Goal: Task Accomplishment & Management: Manage account settings

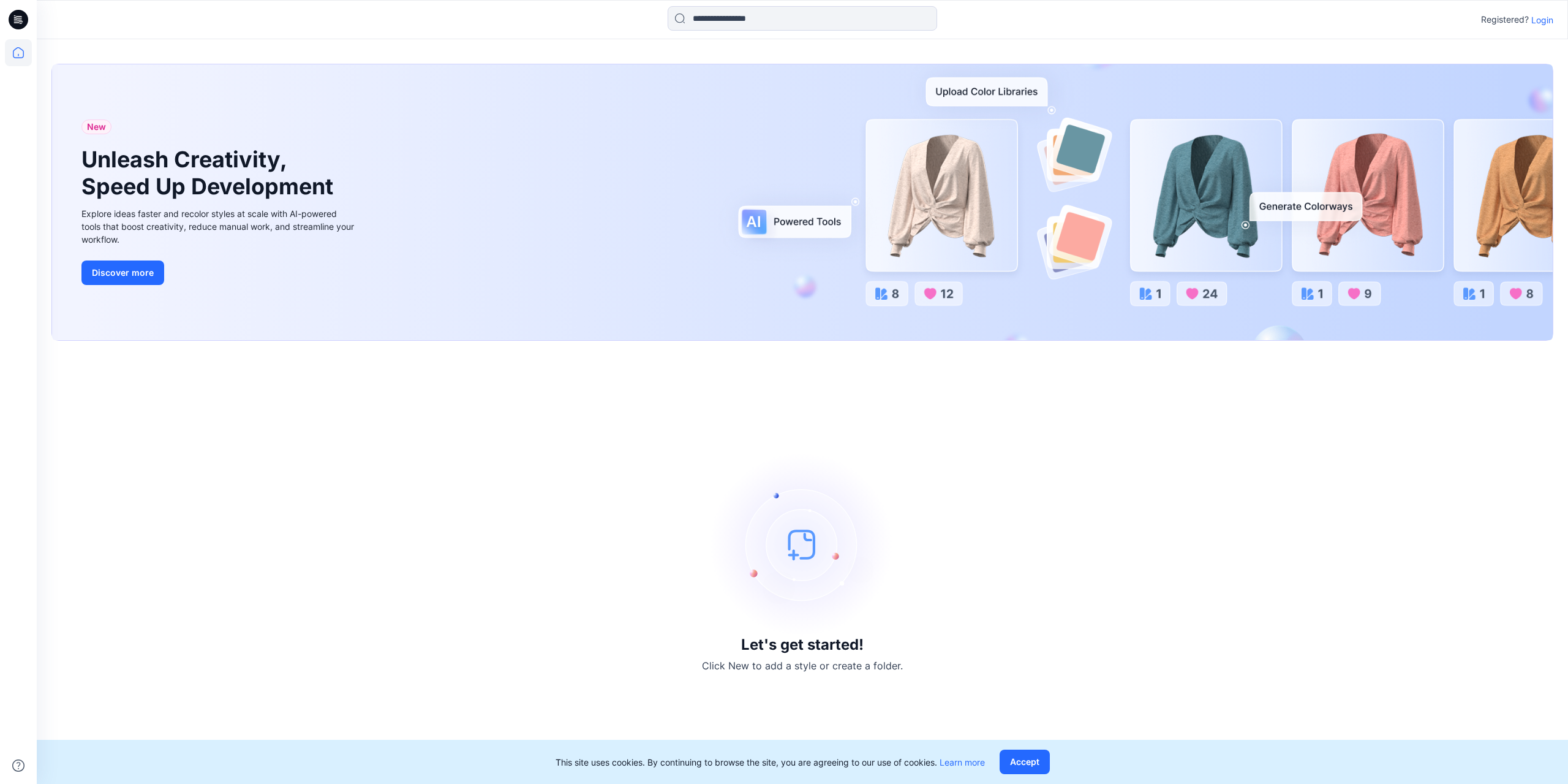
click at [1540, 17] on p "Login" at bounding box center [1543, 20] width 22 height 13
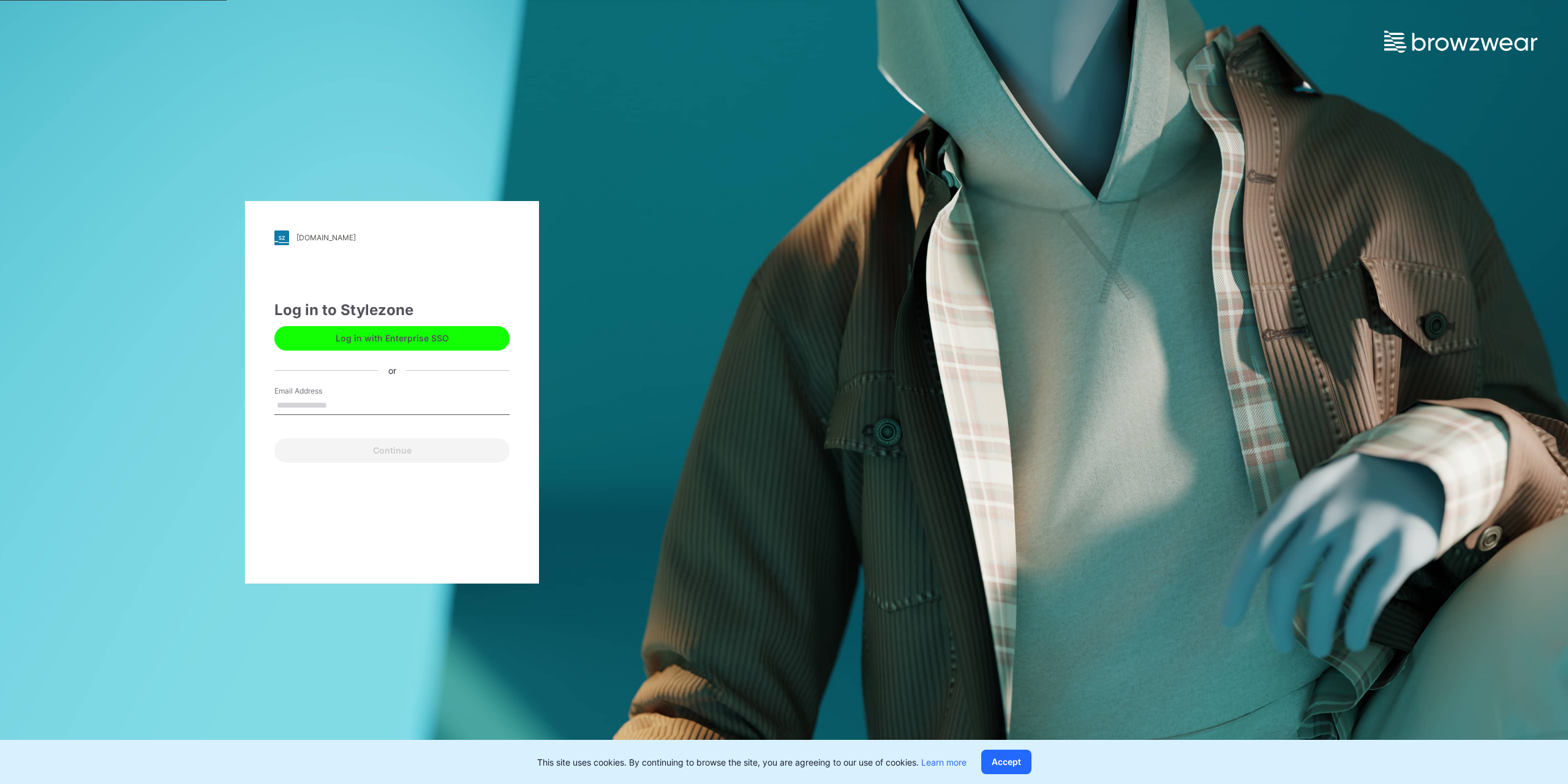
click at [379, 401] on input "Email Address" at bounding box center [392, 405] width 235 height 18
click at [484, 249] on div "dcsg.stylezone.com Loading... Log in to Stylezone Log in with Enterprise SSO or…" at bounding box center [392, 392] width 294 height 382
click at [345, 398] on input "Email Address" at bounding box center [392, 405] width 235 height 18
click at [474, 266] on div "dcsg.stylezone.com Loading... Log in to Stylezone Log in with Enterprise SSO or…" at bounding box center [392, 392] width 294 height 382
click at [330, 401] on input "Email Address" at bounding box center [392, 405] width 235 height 18
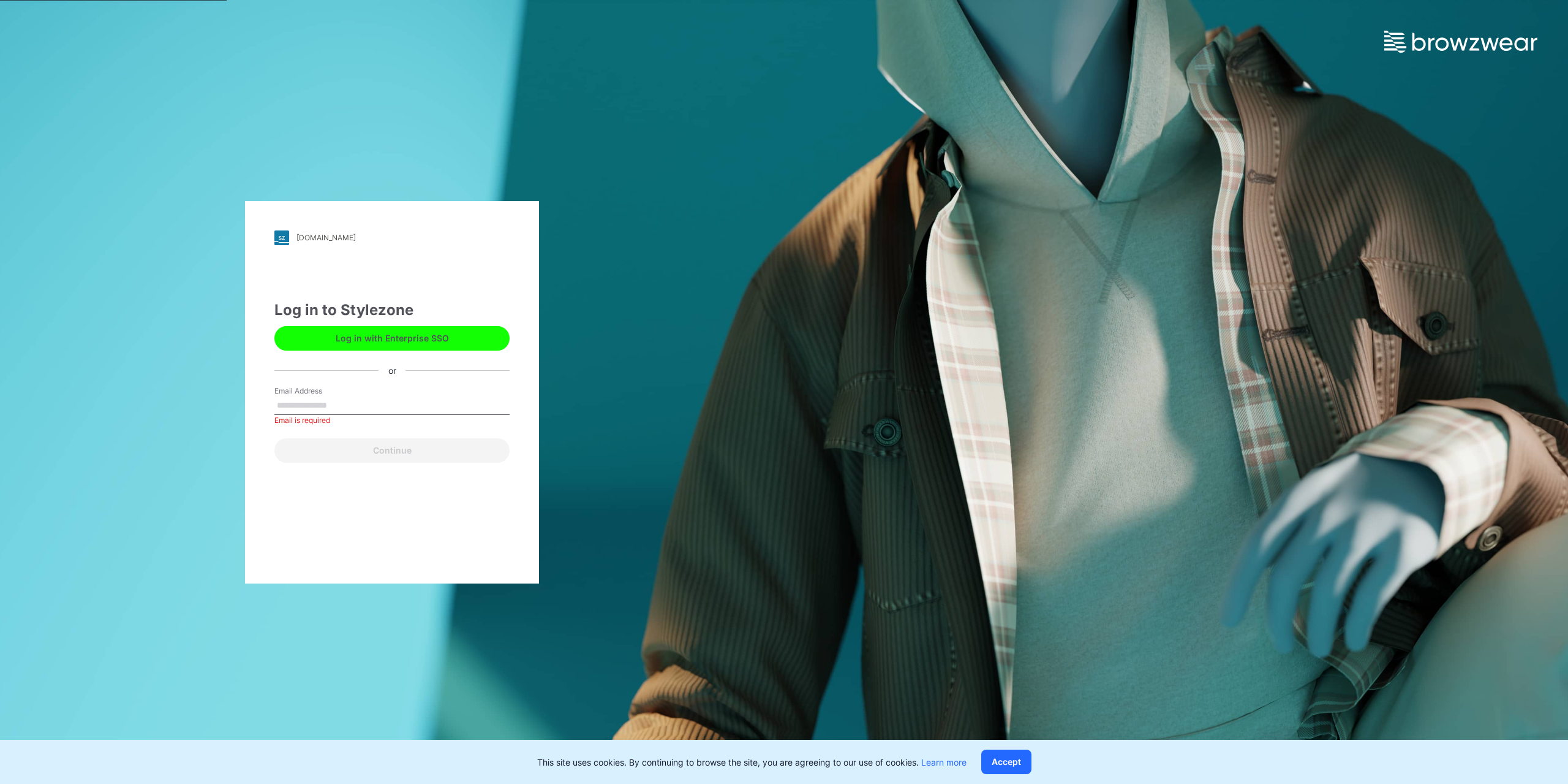
paste input "**********"
type input "**********"
click at [309, 453] on button "Continue" at bounding box center [392, 450] width 235 height 24
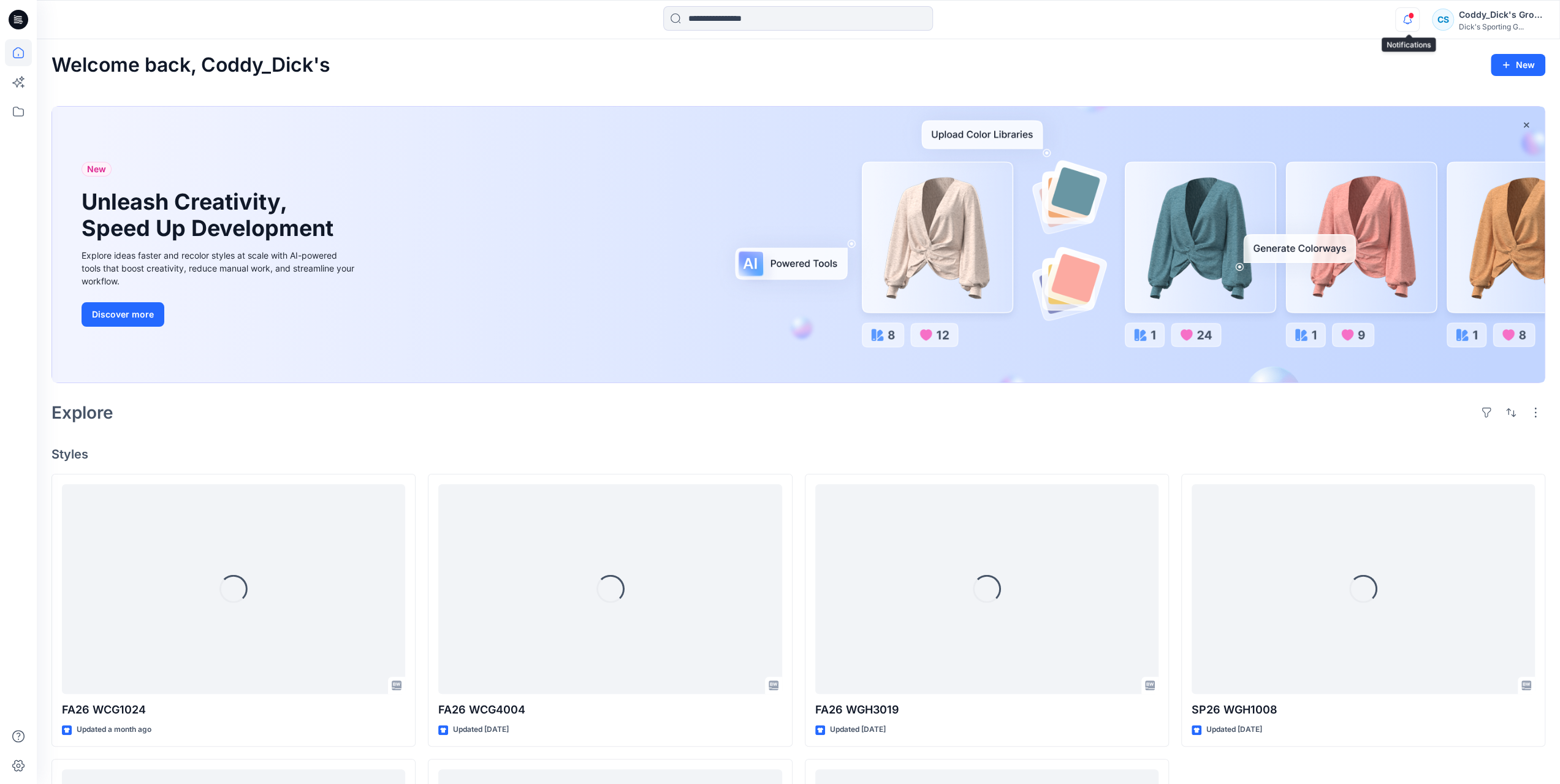
click at [1406, 19] on icon "button" at bounding box center [1407, 19] width 8 height 8
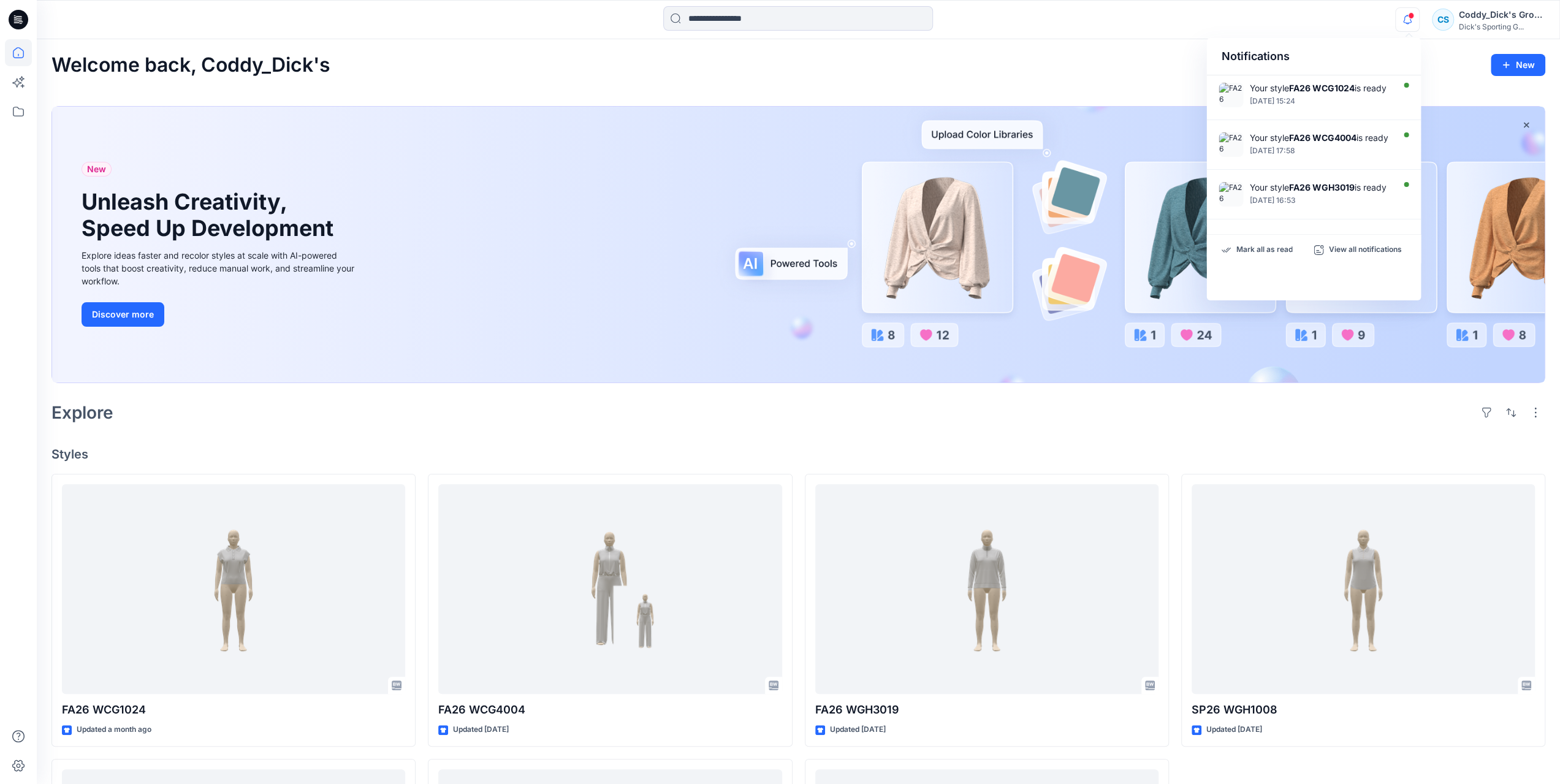
click at [1040, 69] on div "Welcome back, Coddy_Dick's New" at bounding box center [798, 65] width 1494 height 22
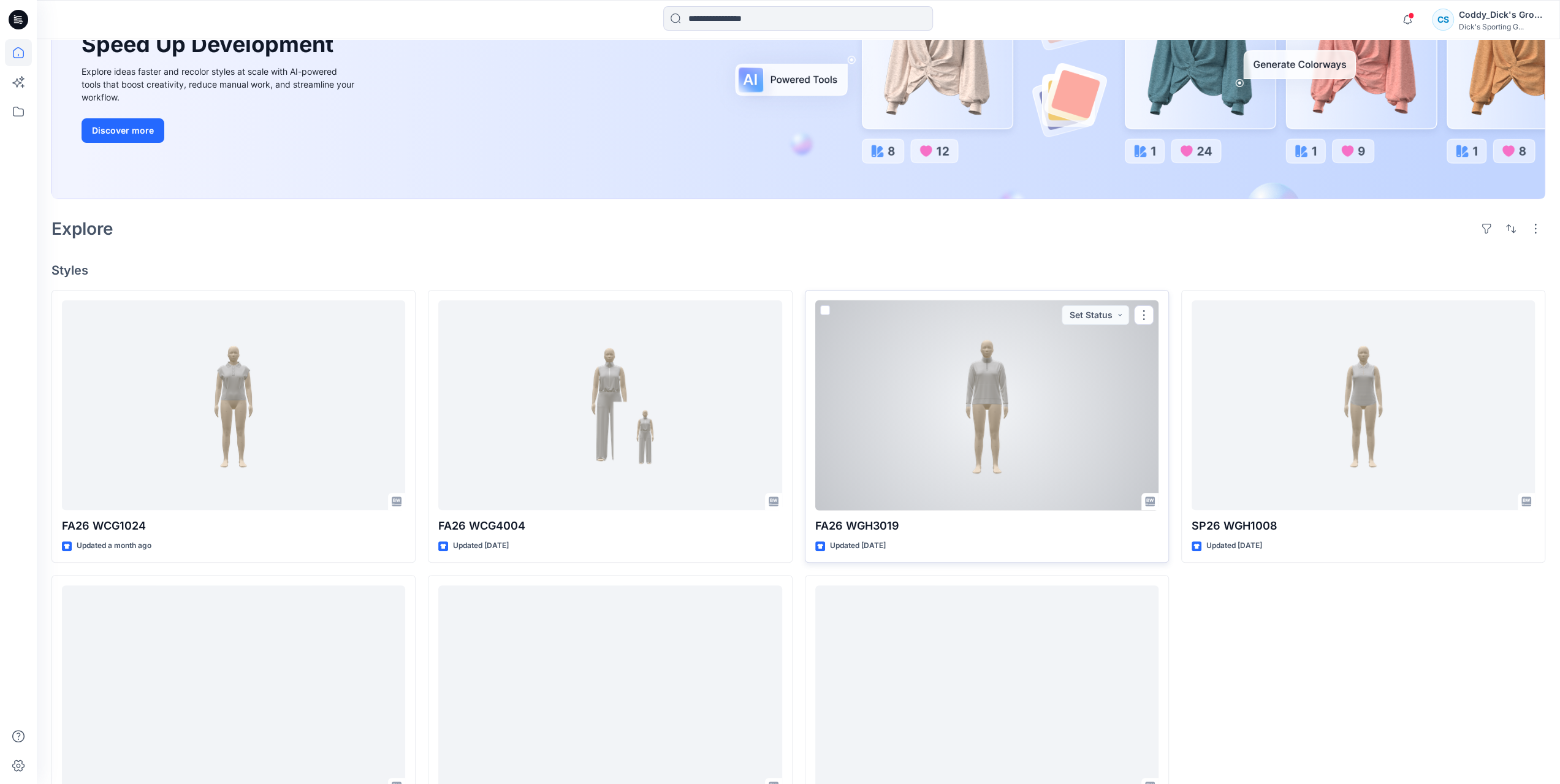
scroll to position [261, 0]
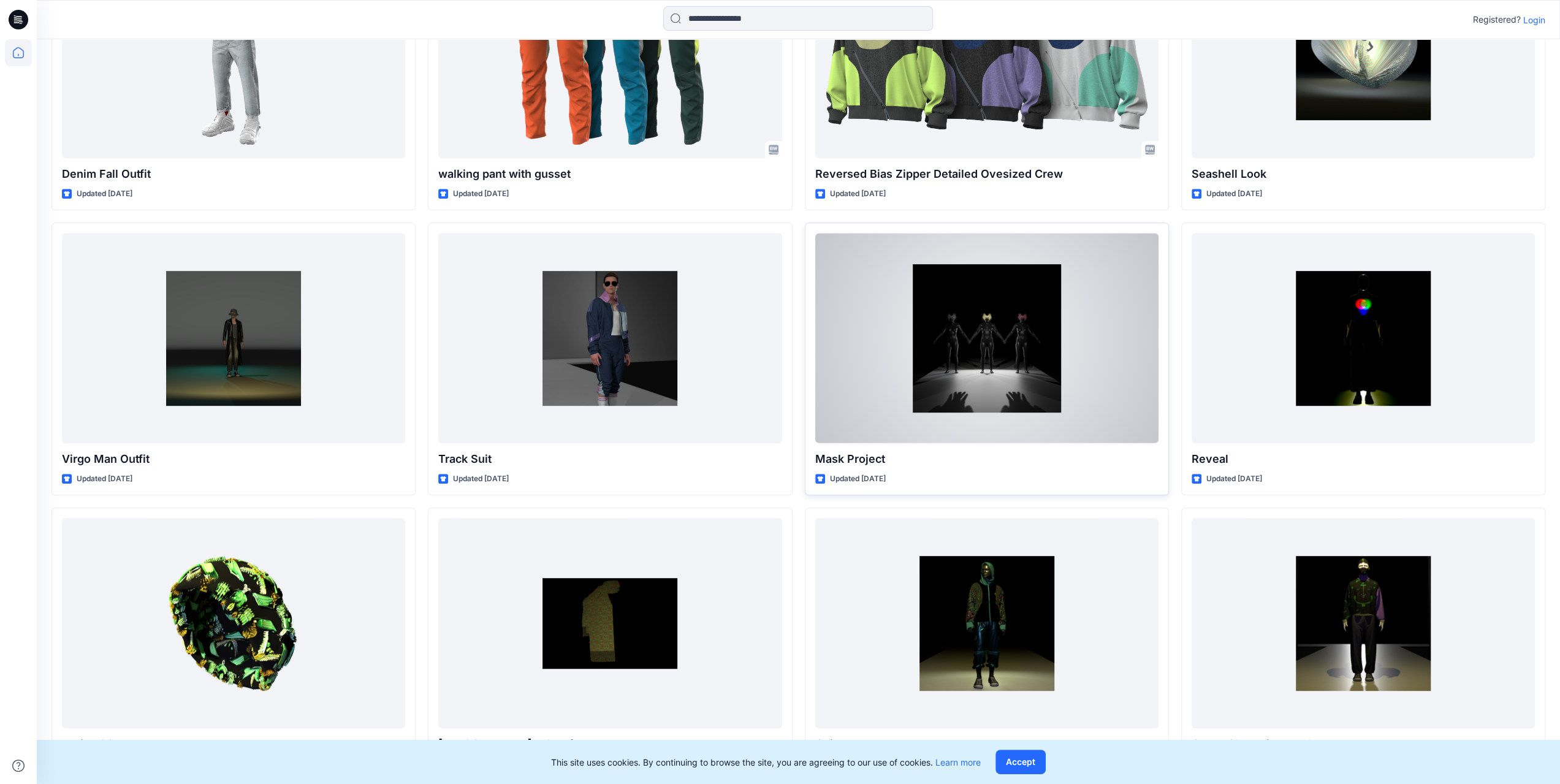
scroll to position [548, 0]
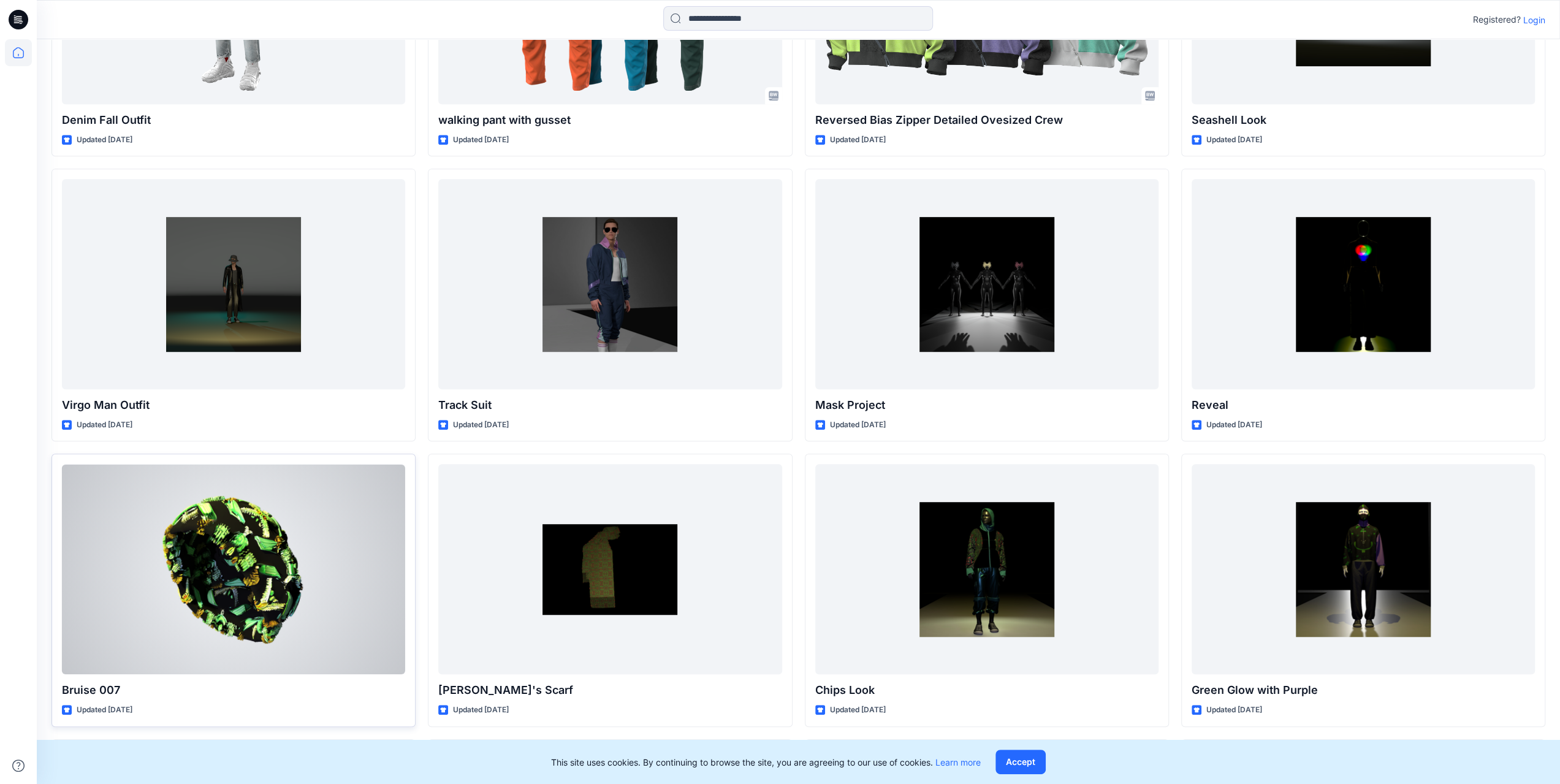
click at [161, 583] on div at bounding box center [233, 569] width 343 height 210
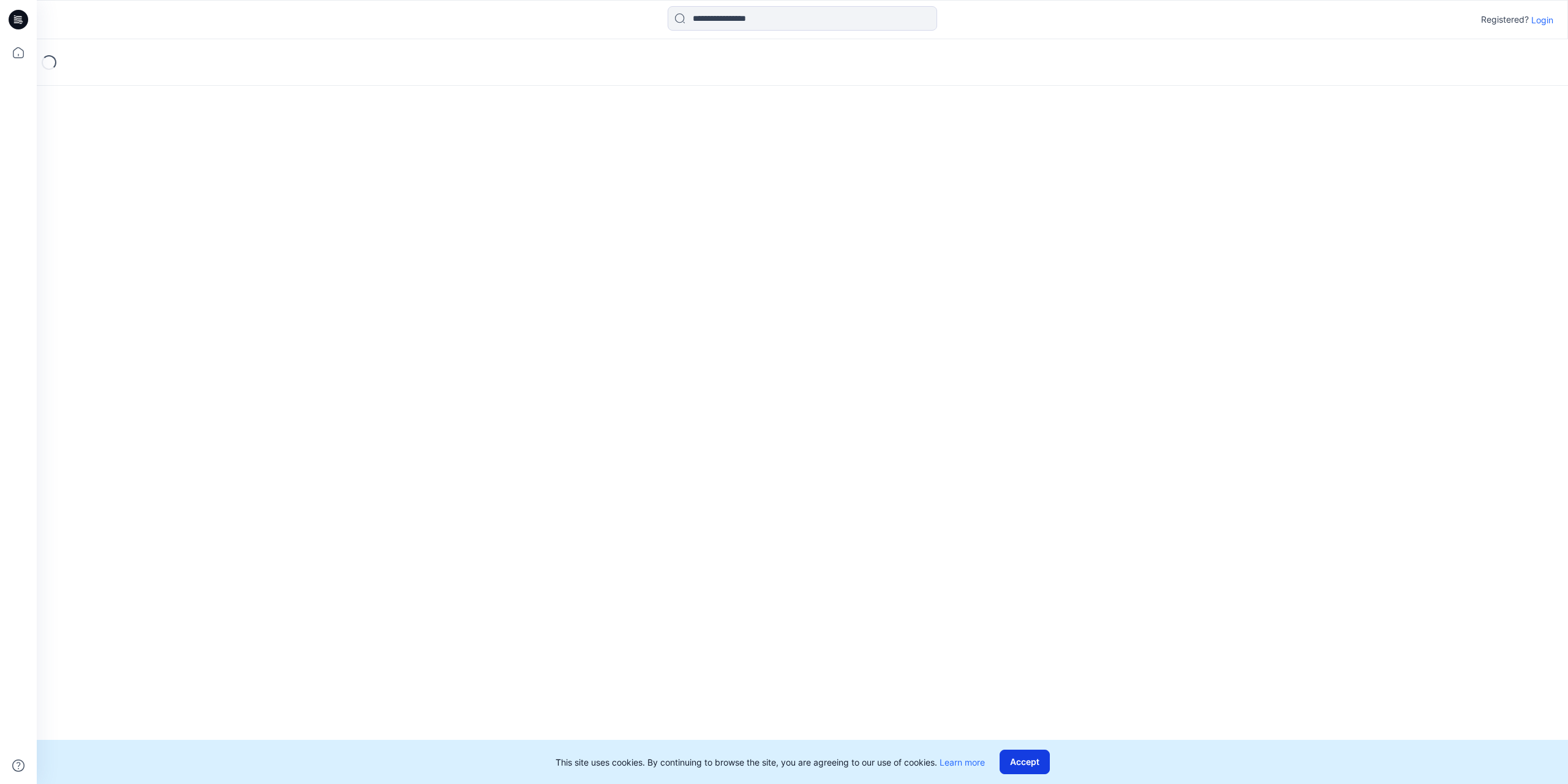
click at [1027, 755] on button "Accept" at bounding box center [1025, 762] width 50 height 24
